Goal: Check status

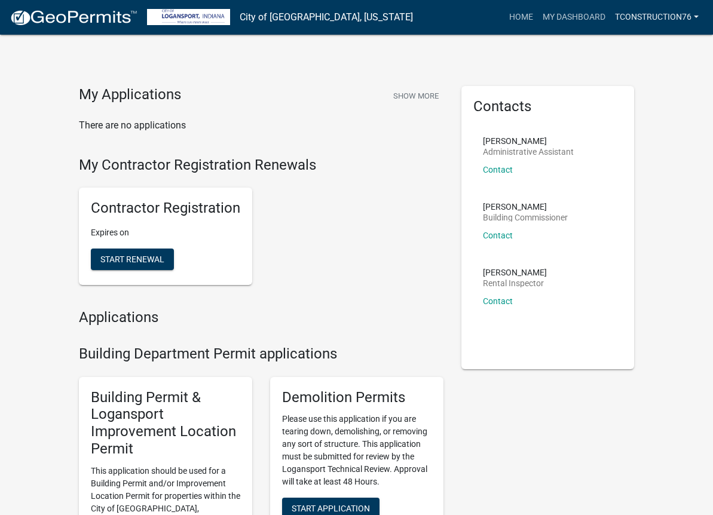
click at [649, 16] on link "Tconstruction76" at bounding box center [656, 17] width 93 height 23
click at [640, 59] on link "Account" at bounding box center [656, 49] width 96 height 29
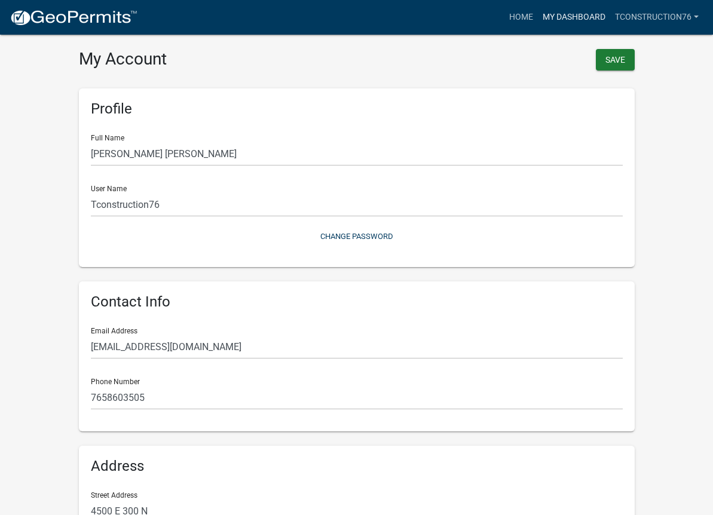
click at [548, 14] on link "My Dashboard" at bounding box center [574, 17] width 72 height 23
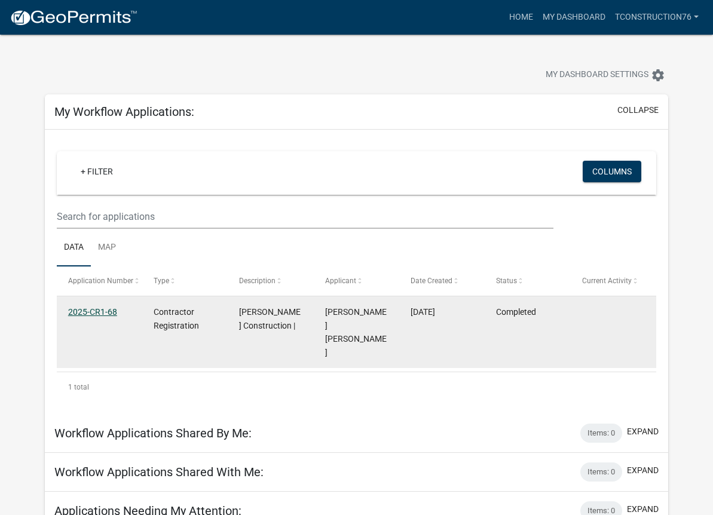
click at [99, 311] on link "2025-CR1-68" at bounding box center [92, 312] width 49 height 10
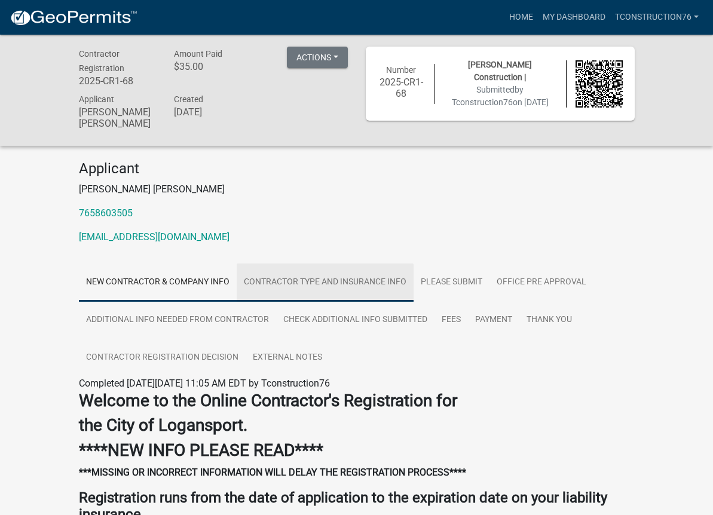
click at [308, 286] on link "Contractor Type and Insurance Info" at bounding box center [325, 282] width 177 height 38
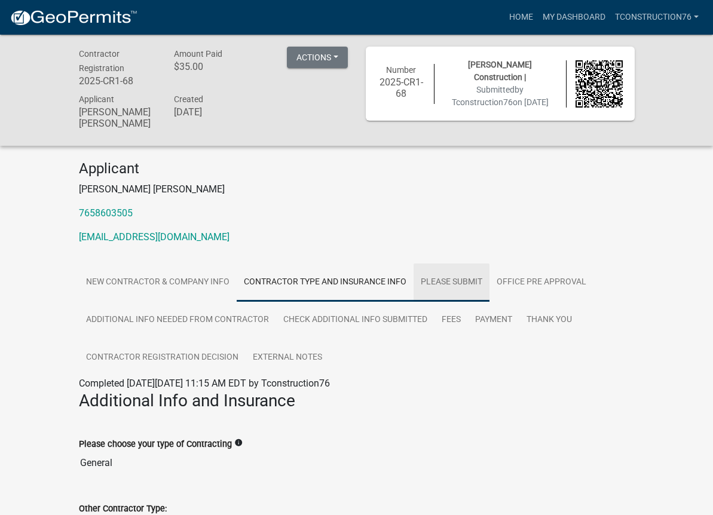
click at [473, 281] on link "Please Submit" at bounding box center [451, 282] width 76 height 38
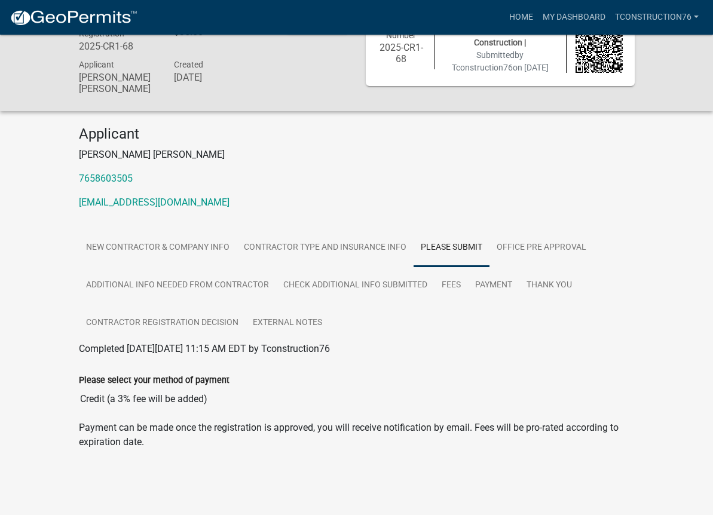
scroll to position [35, 0]
click at [189, 284] on link "Additional Info needed from Contractor" at bounding box center [177, 285] width 197 height 38
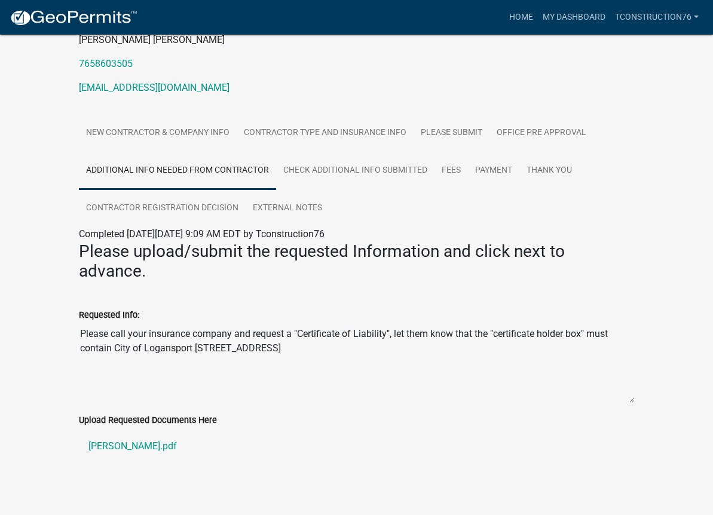
scroll to position [153, 0]
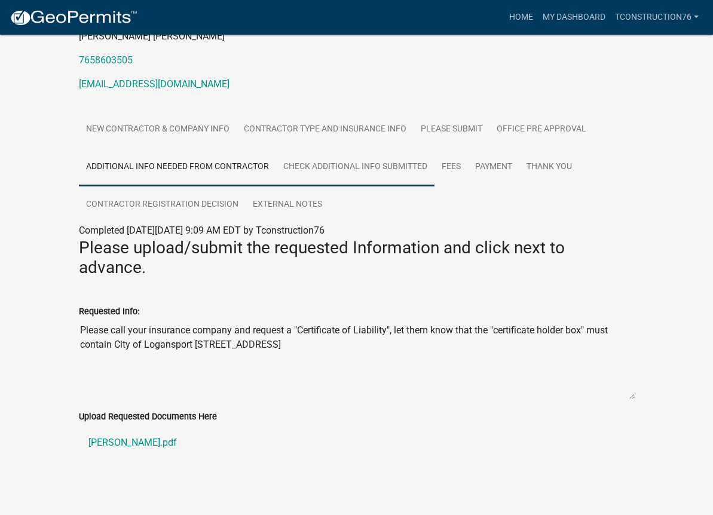
click at [317, 172] on link "Check Additional Info Submitted" at bounding box center [355, 167] width 158 height 38
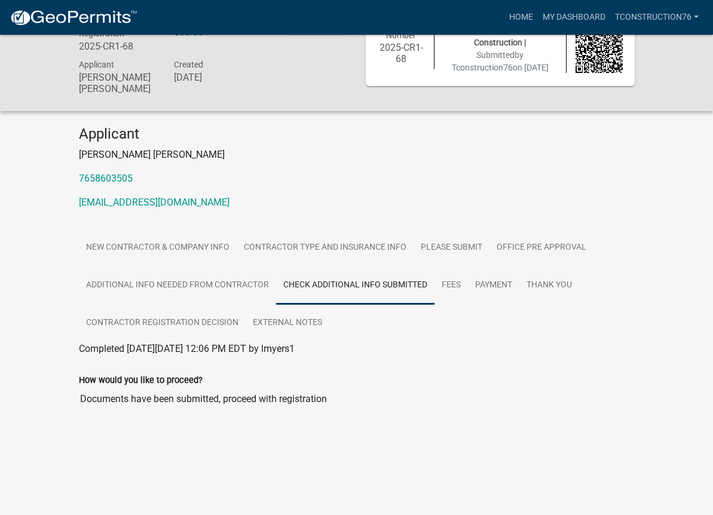
scroll to position [35, 0]
click at [464, 294] on link "Fees" at bounding box center [450, 285] width 33 height 38
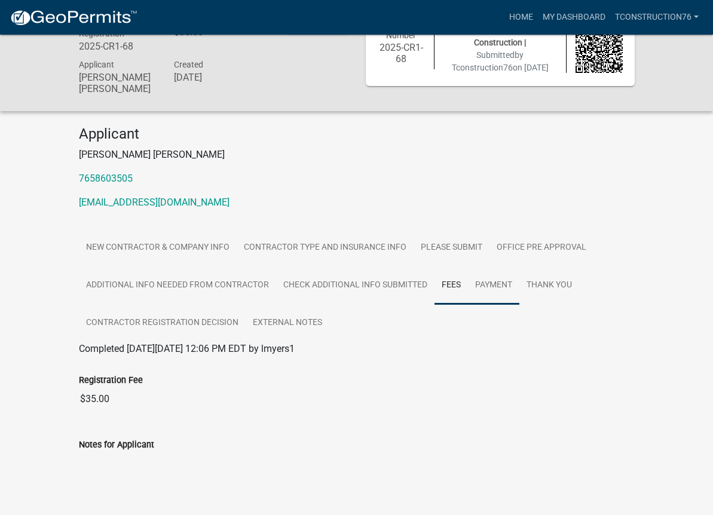
click at [491, 298] on link "Payment" at bounding box center [493, 285] width 51 height 38
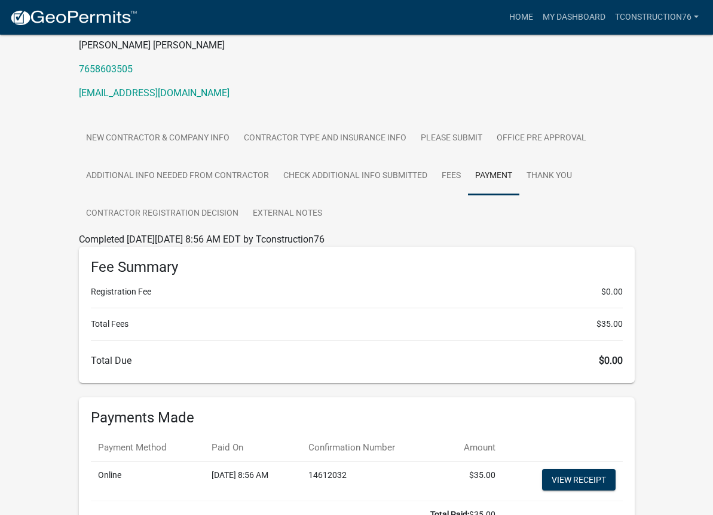
scroll to position [15, 0]
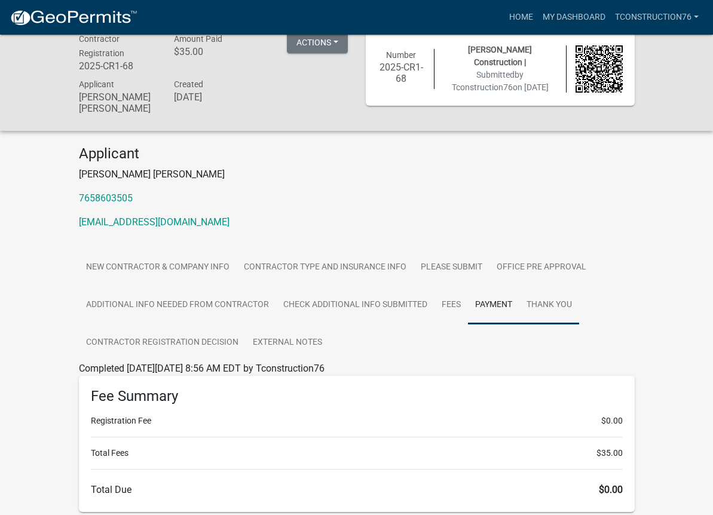
click at [541, 298] on link "Thank you" at bounding box center [549, 305] width 60 height 38
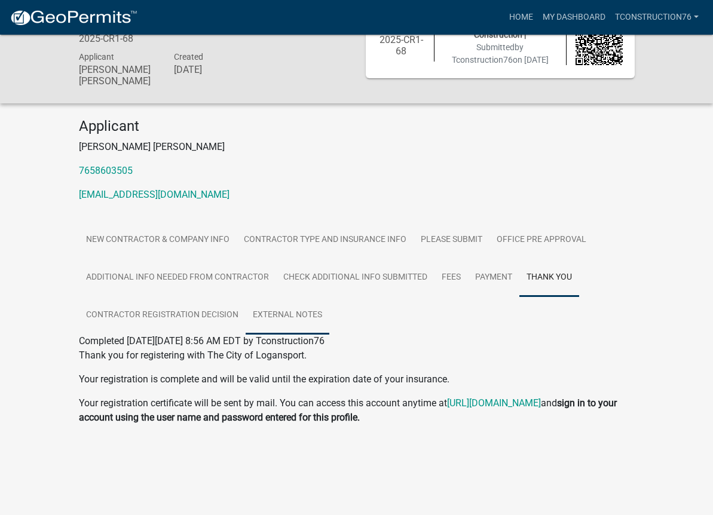
scroll to position [55, 0]
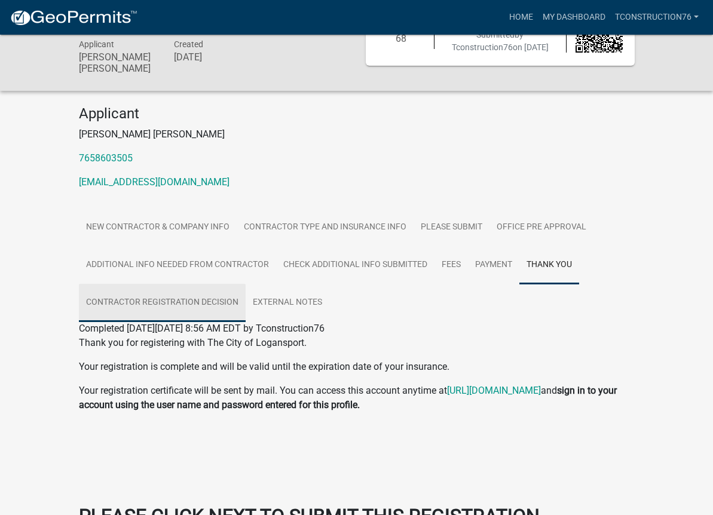
click at [210, 309] on link "Contractor Registration Decision" at bounding box center [162, 303] width 167 height 38
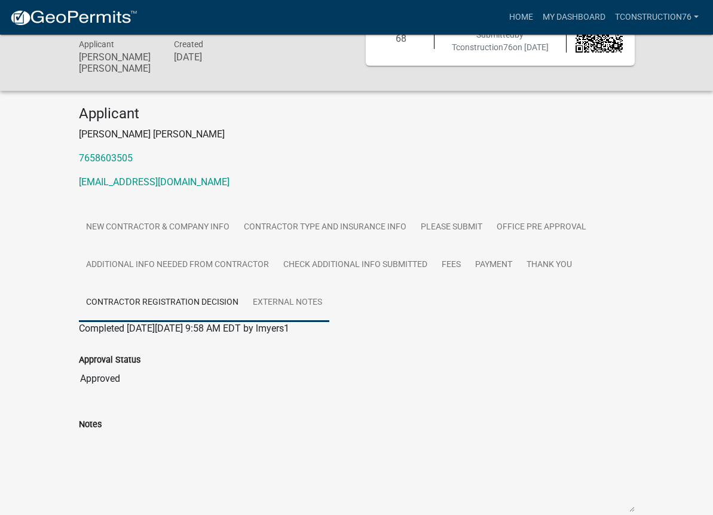
click at [271, 309] on link "External Notes" at bounding box center [288, 303] width 84 height 38
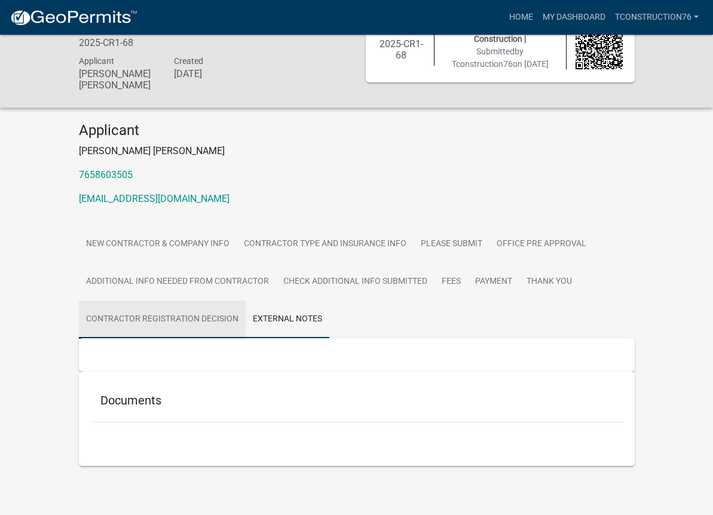
click at [211, 325] on link "Contractor Registration Decision" at bounding box center [162, 320] width 167 height 38
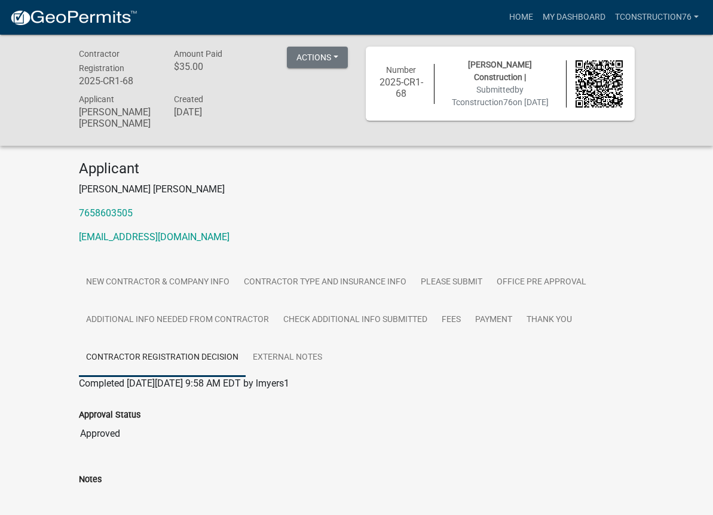
scroll to position [0, 0]
click at [338, 60] on button "Actions" at bounding box center [317, 58] width 61 height 22
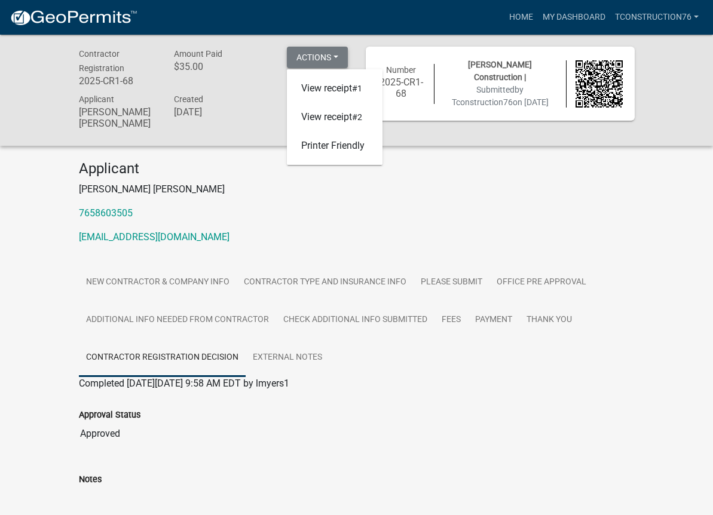
click at [338, 60] on button "Actions" at bounding box center [317, 58] width 61 height 22
